Goal: Participate in discussion: Engage in conversation with other users on a specific topic

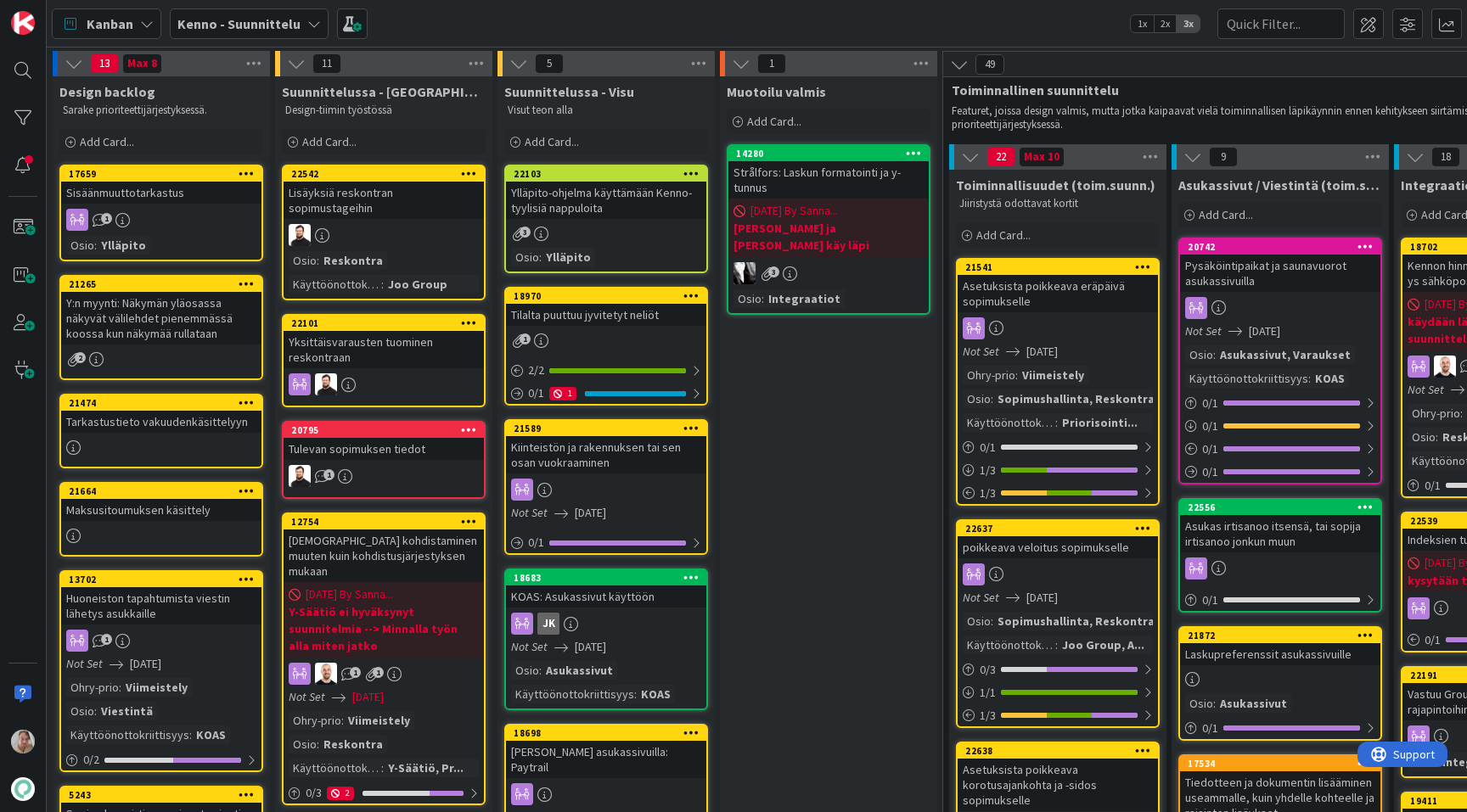
scroll to position [1657, 705]
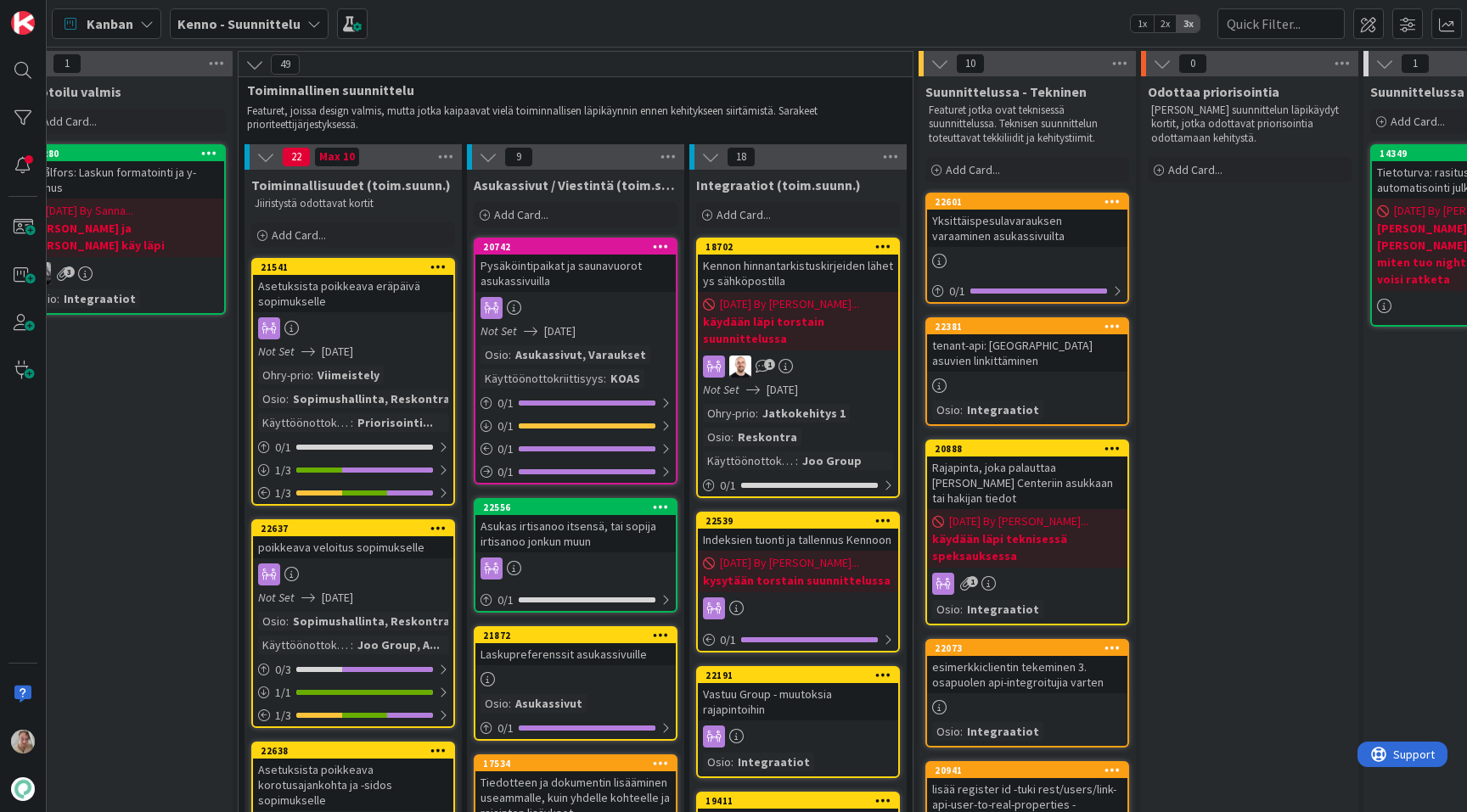
click at [218, 8] on div "Kenno - Suunnittelu" at bounding box center [248, 23] width 159 height 30
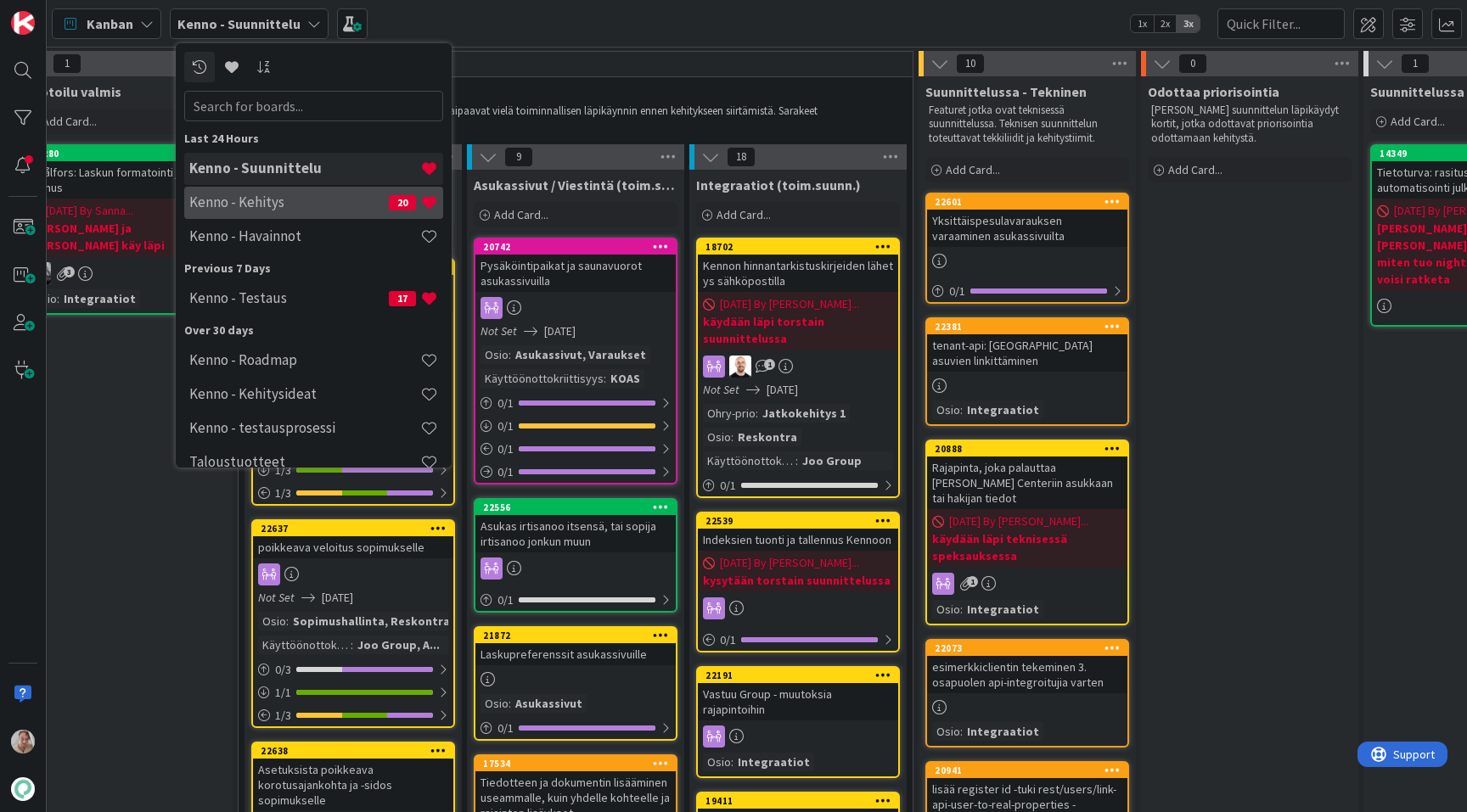
click at [292, 197] on h4 "Kenno - Kehitys" at bounding box center [290, 202] width 200 height 17
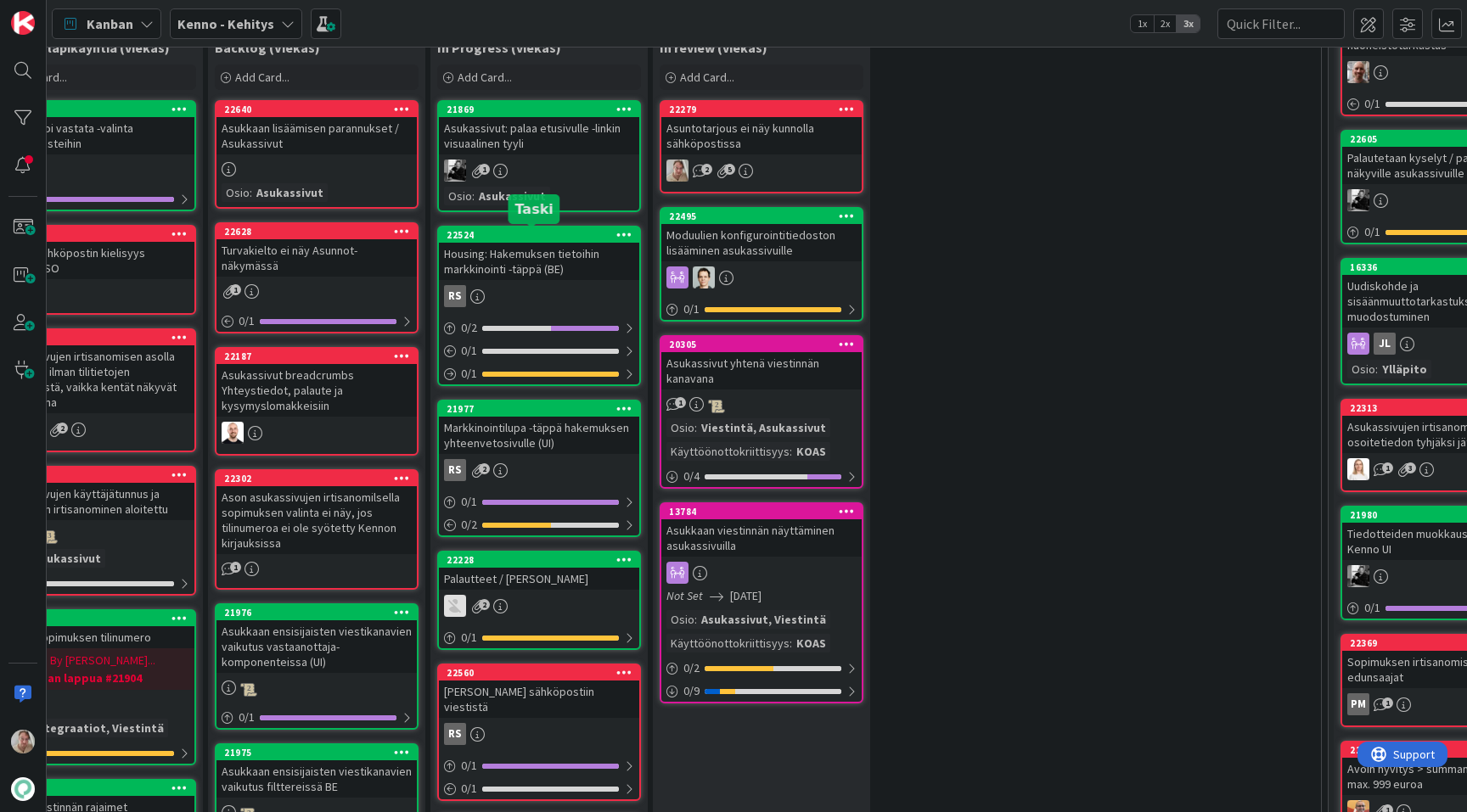
scroll to position [518, 117]
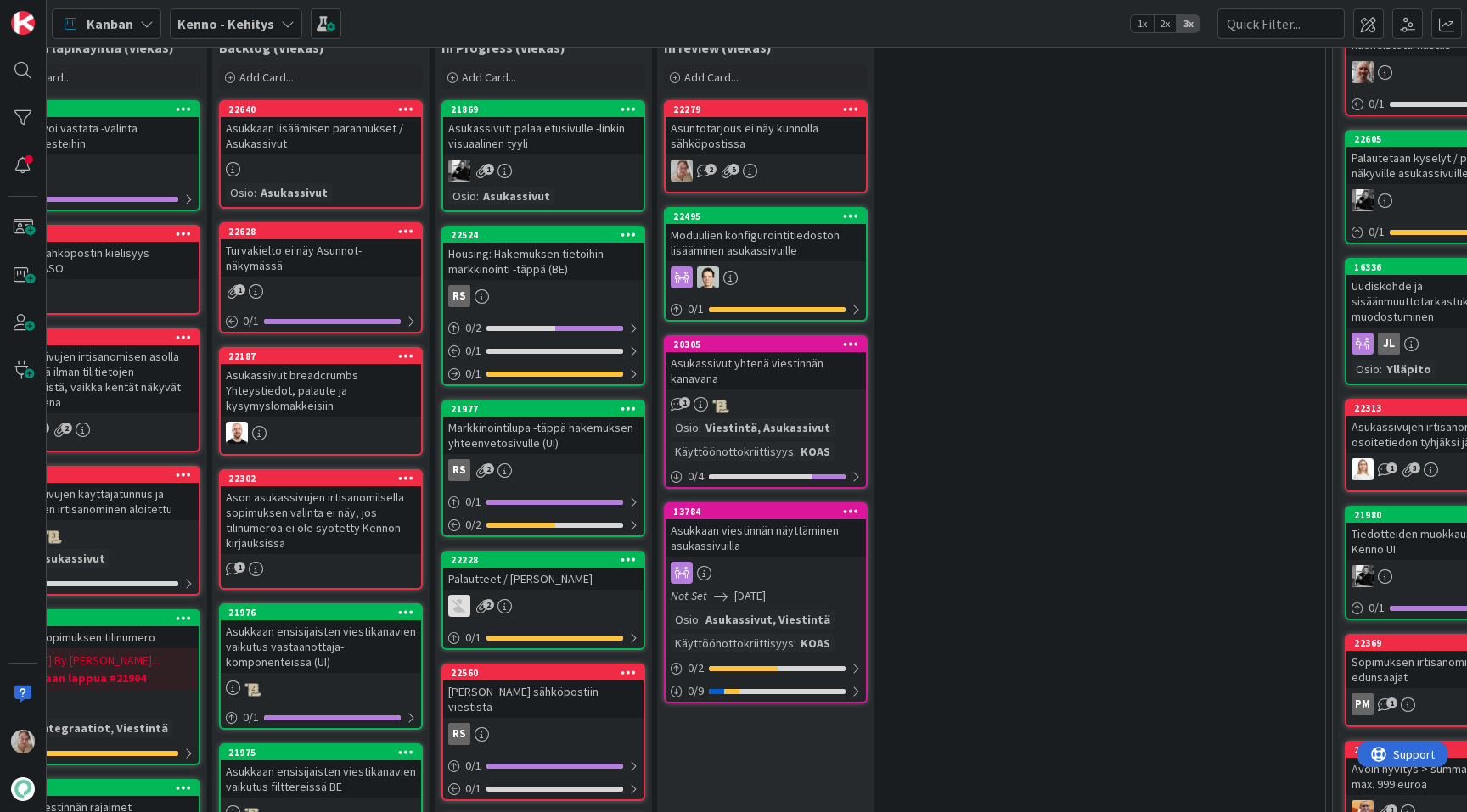
click at [300, 255] on div "Turvakielto ei näy Asunnot-näkymässä" at bounding box center [321, 258] width 201 height 38
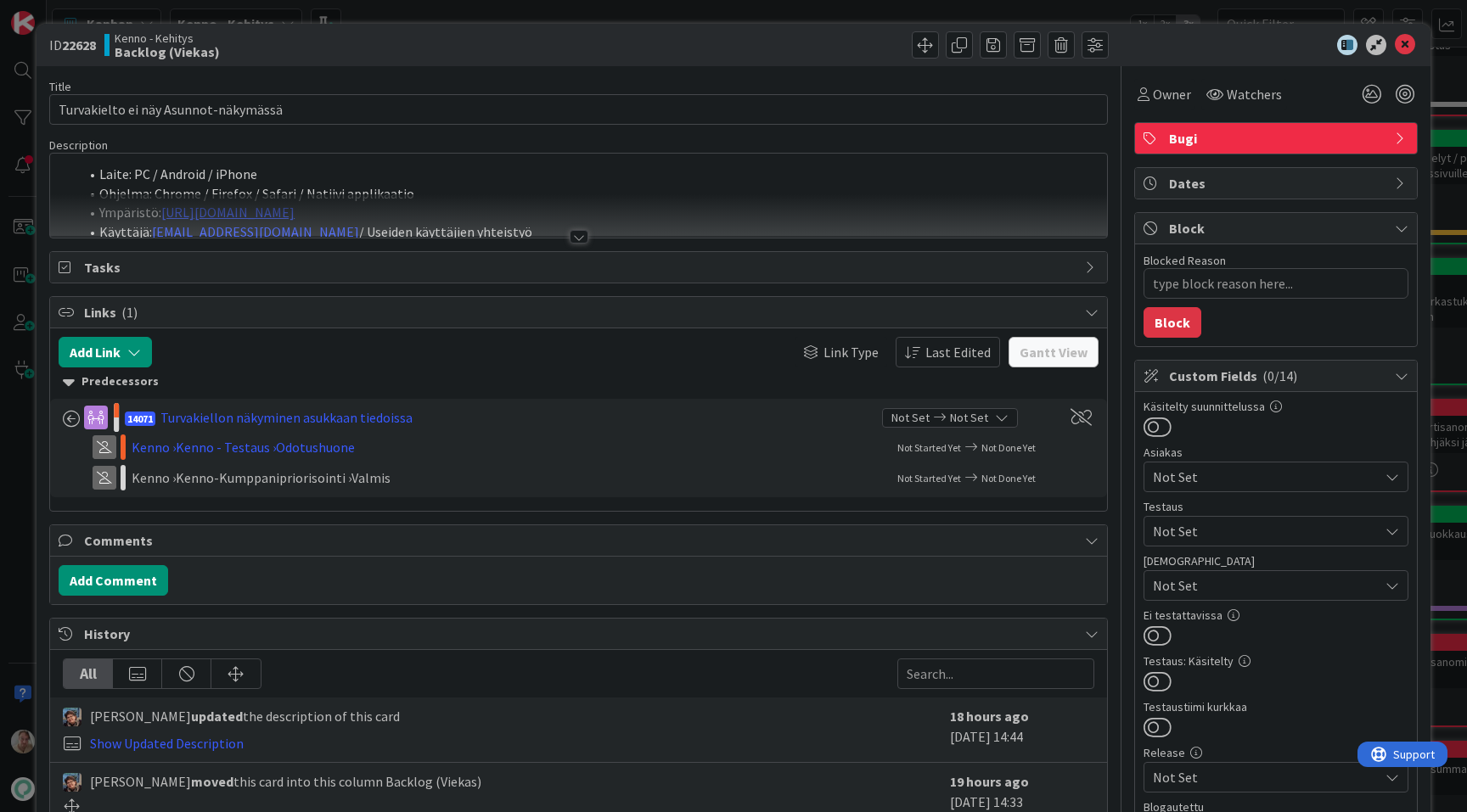
click at [595, 198] on div at bounding box center [579, 215] width 1057 height 43
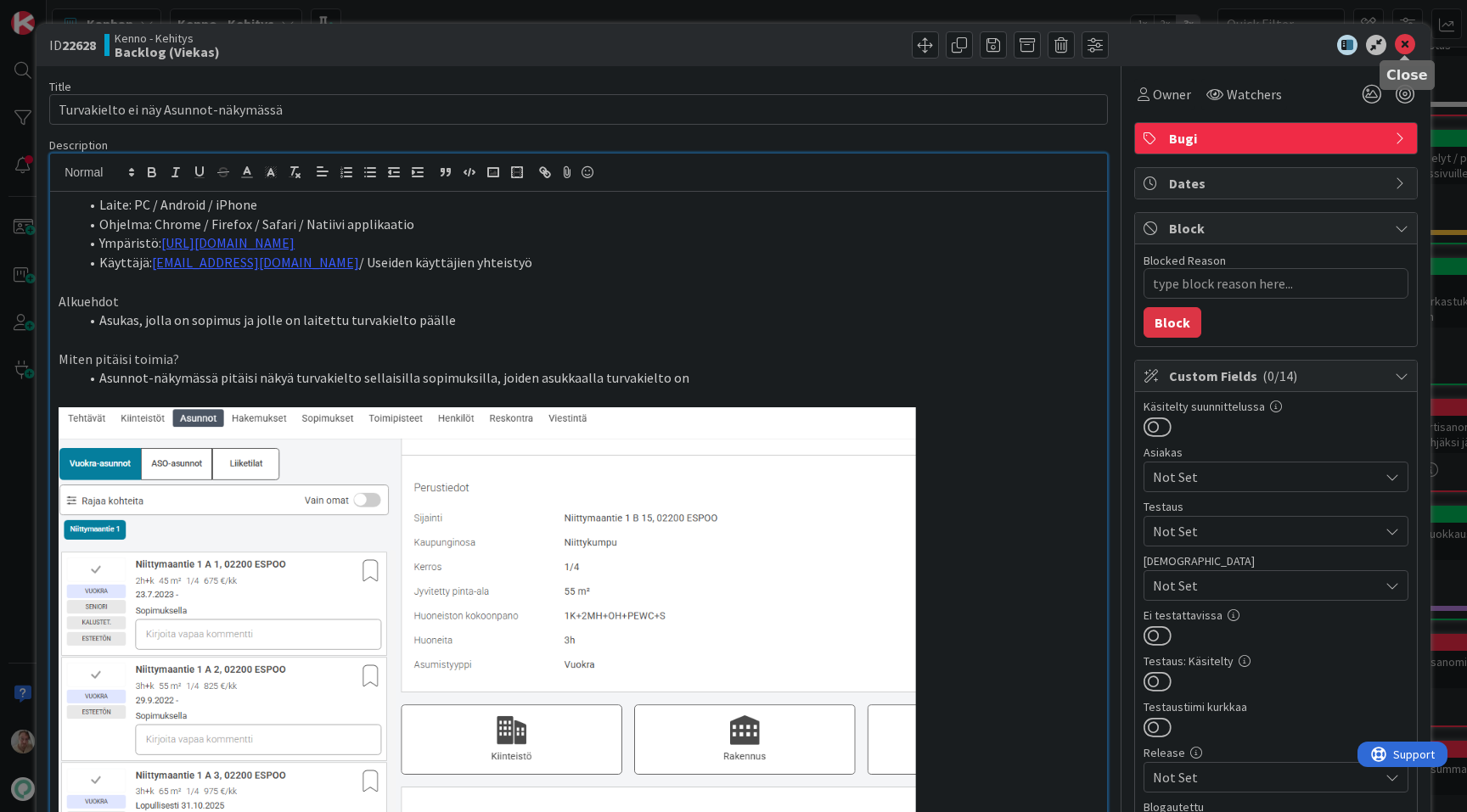
click at [1407, 40] on icon at bounding box center [1405, 45] width 20 height 20
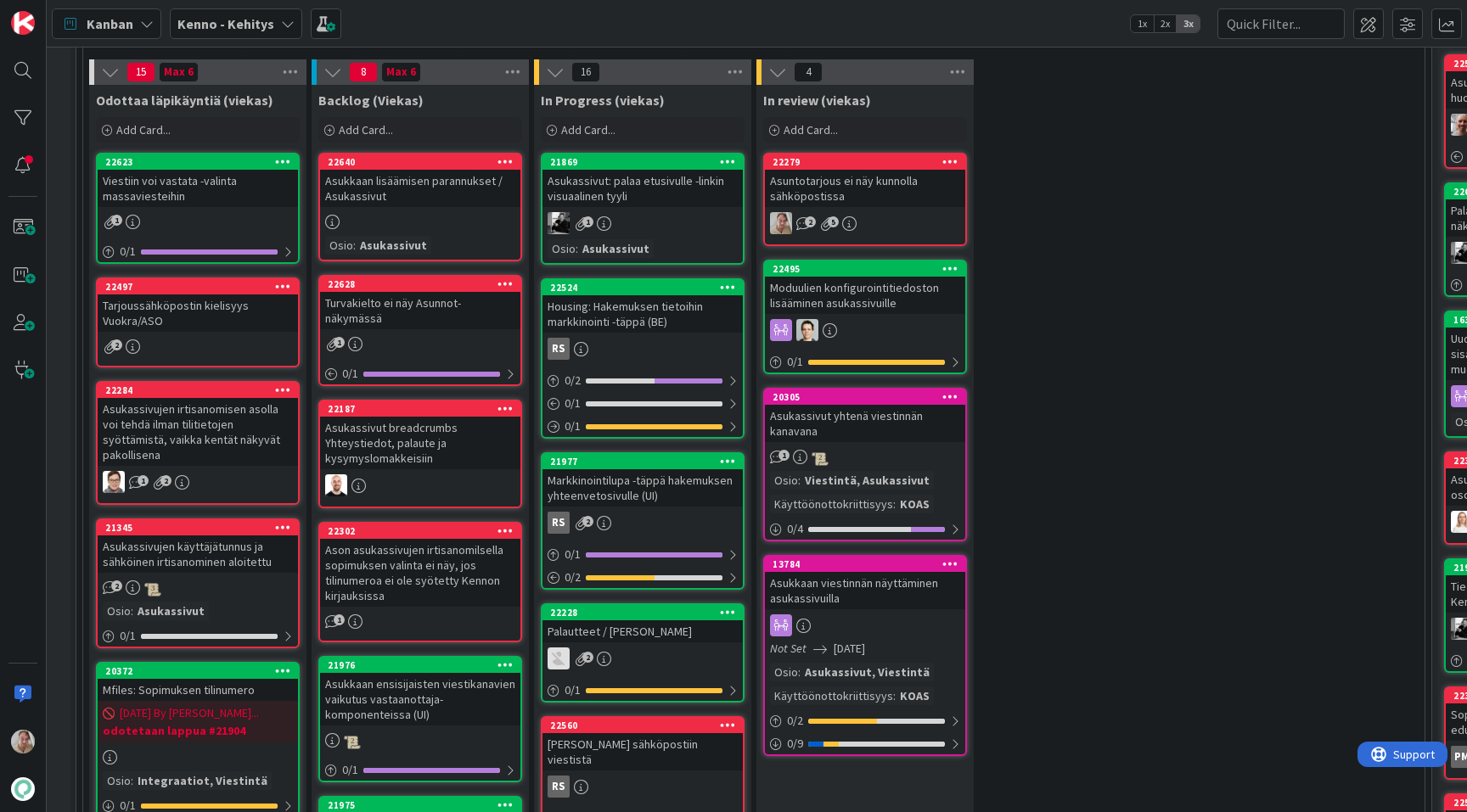
click at [431, 193] on div "Asukkaan lisäämisen parannukset / Asukassivut" at bounding box center [420, 188] width 201 height 38
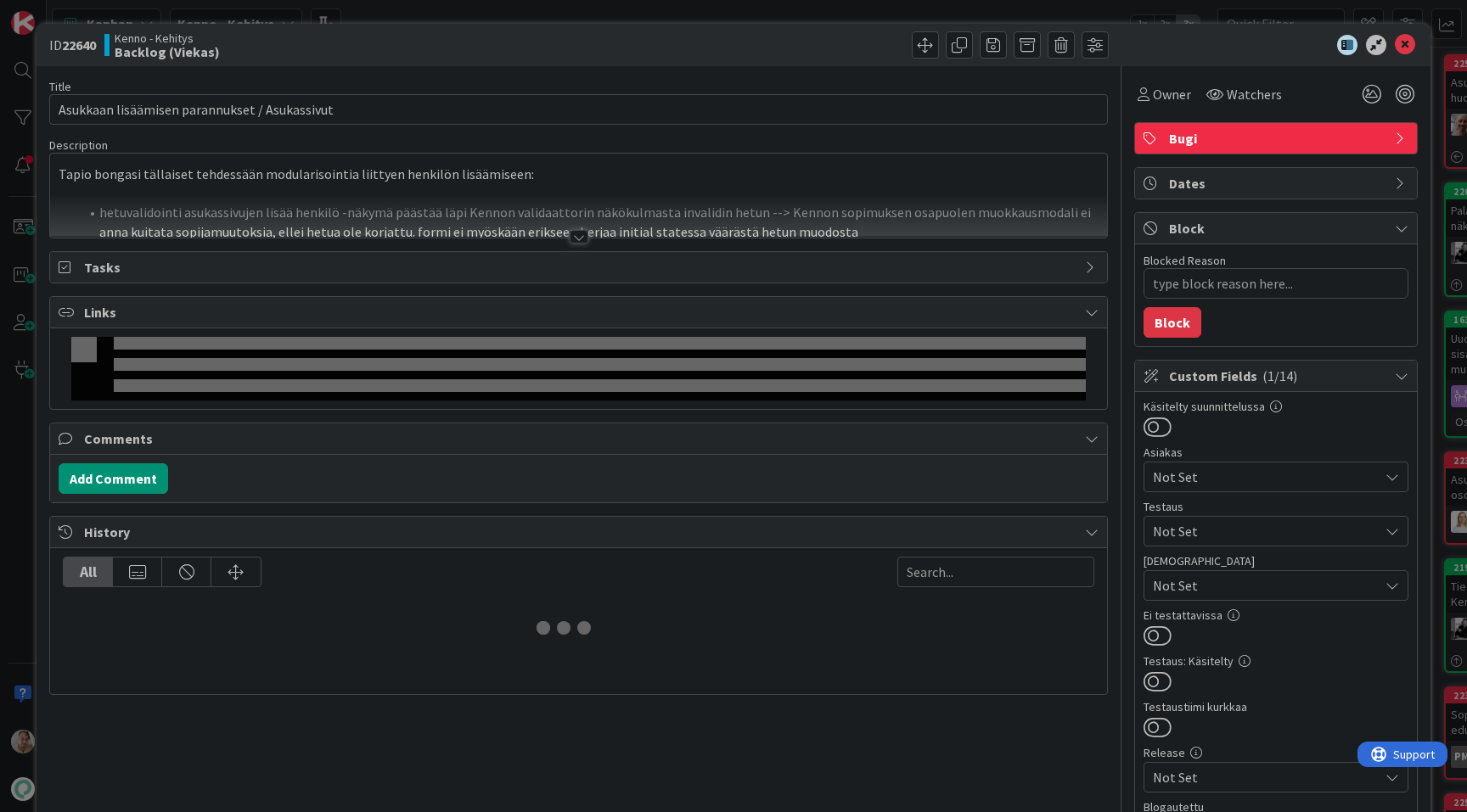
type textarea "x"
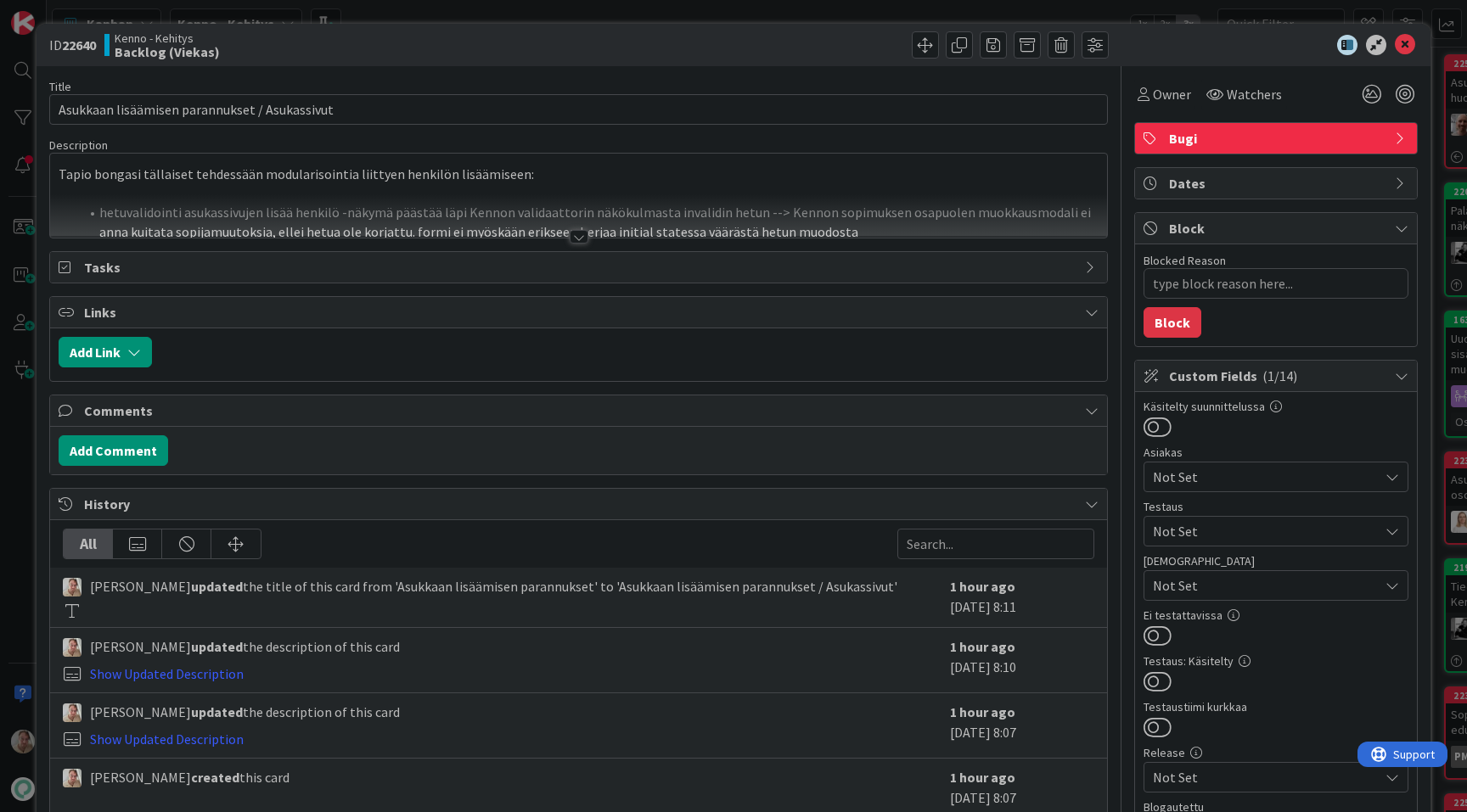
click at [560, 236] on div at bounding box center [579, 215] width 1057 height 43
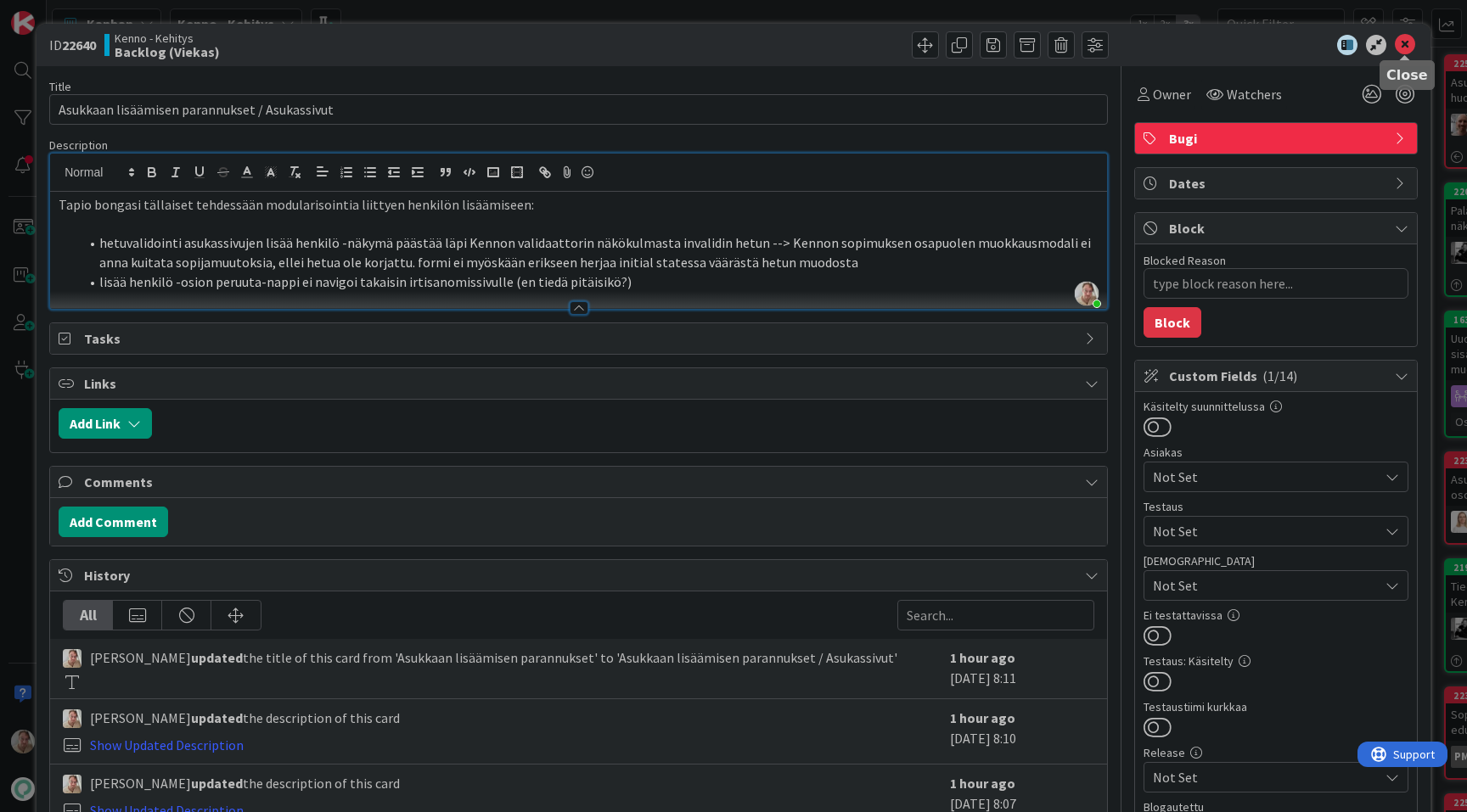
click at [1406, 42] on icon at bounding box center [1405, 45] width 20 height 20
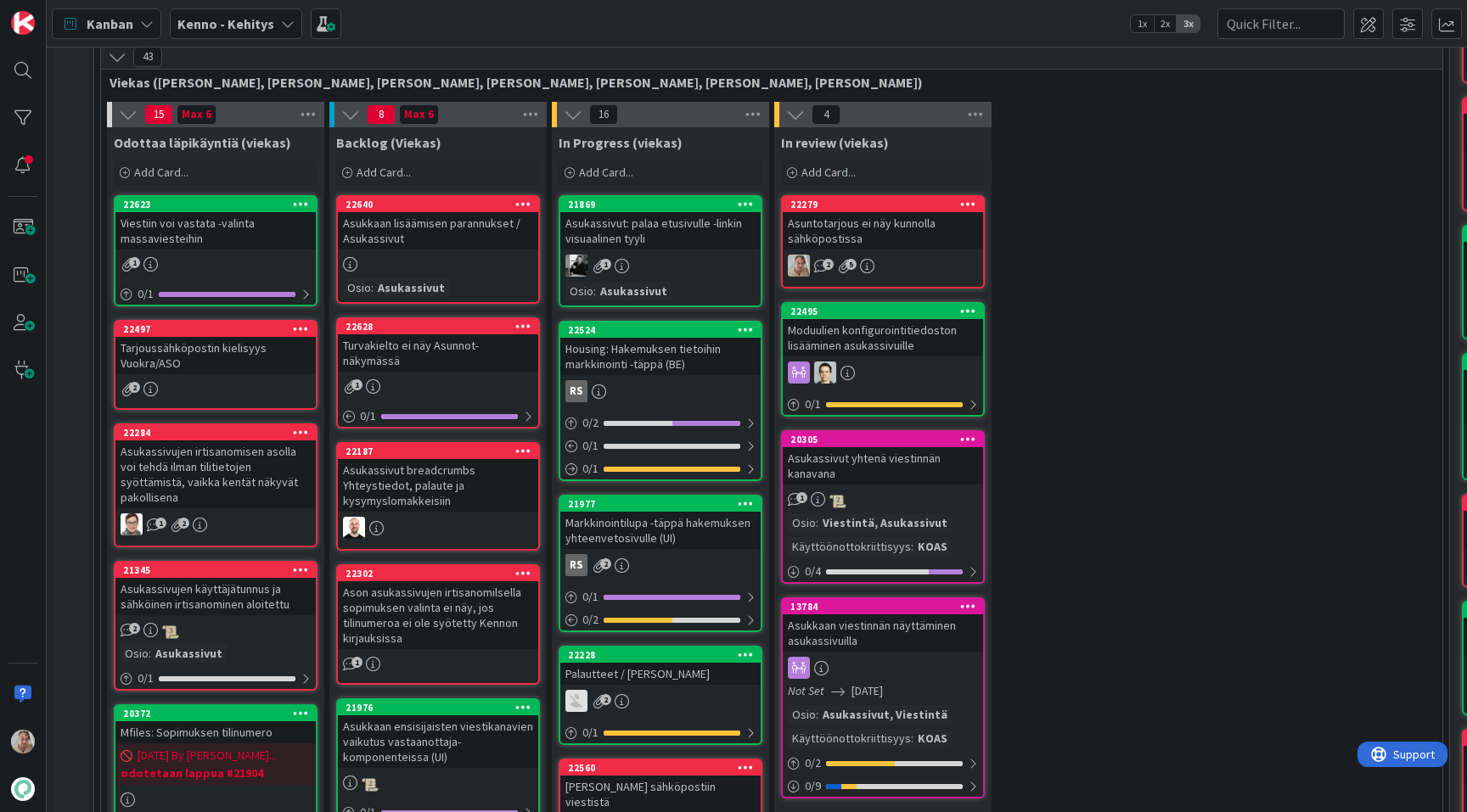
scroll to position [430, 0]
